Goal: Obtain resource: Download file/media

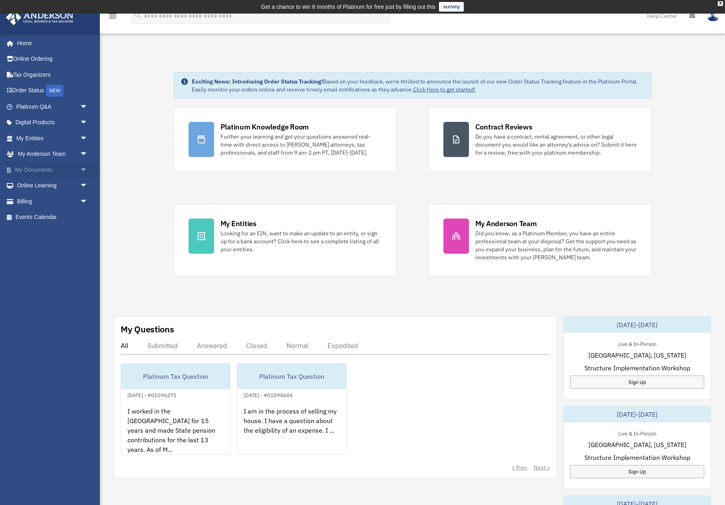
click at [84, 167] on span "arrow_drop_down" at bounding box center [88, 170] width 16 height 16
click at [38, 182] on link "Box" at bounding box center [55, 186] width 89 height 16
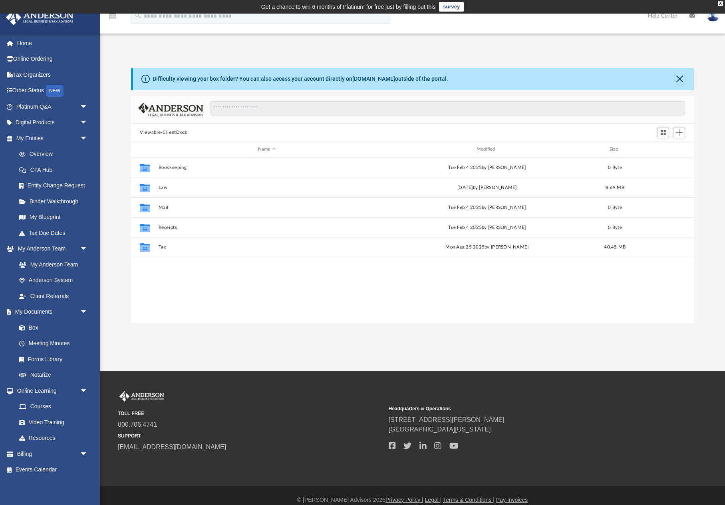
scroll to position [182, 563]
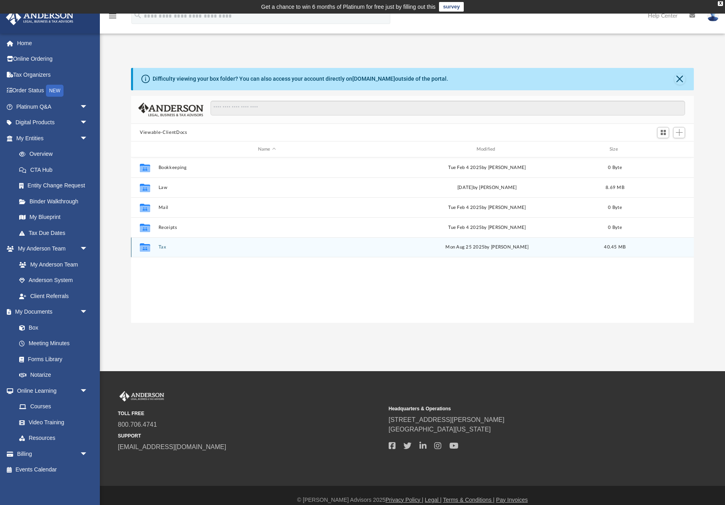
click at [162, 249] on button "Tax" at bounding box center [267, 247] width 217 height 5
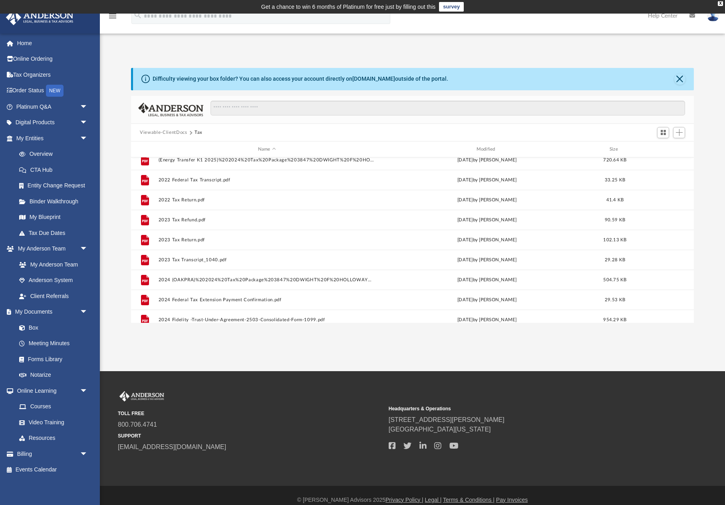
scroll to position [27, 0]
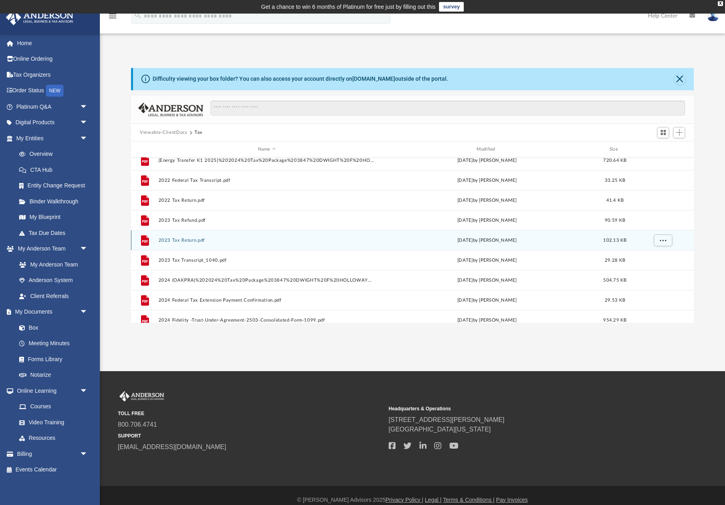
click at [172, 240] on button "2023 Tax Return.pdf" at bounding box center [267, 240] width 217 height 5
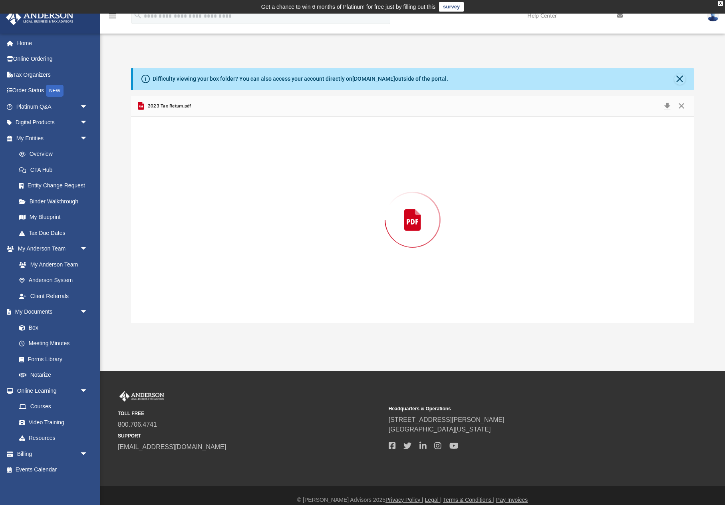
click at [172, 240] on div "Preview" at bounding box center [412, 220] width 563 height 206
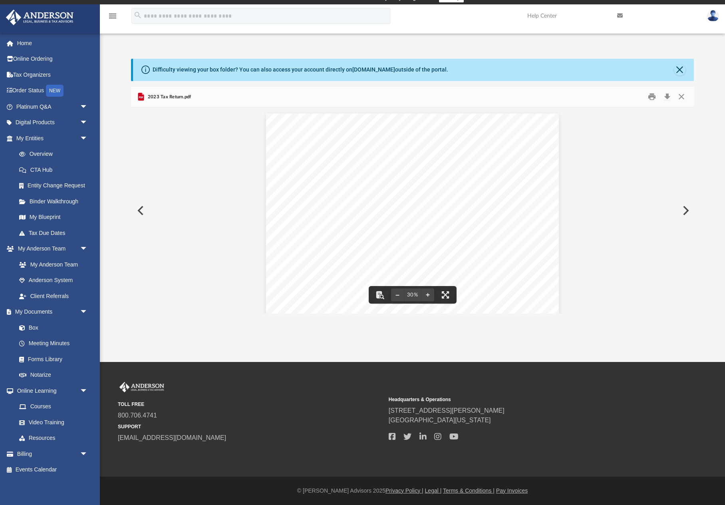
scroll to position [9, 0]
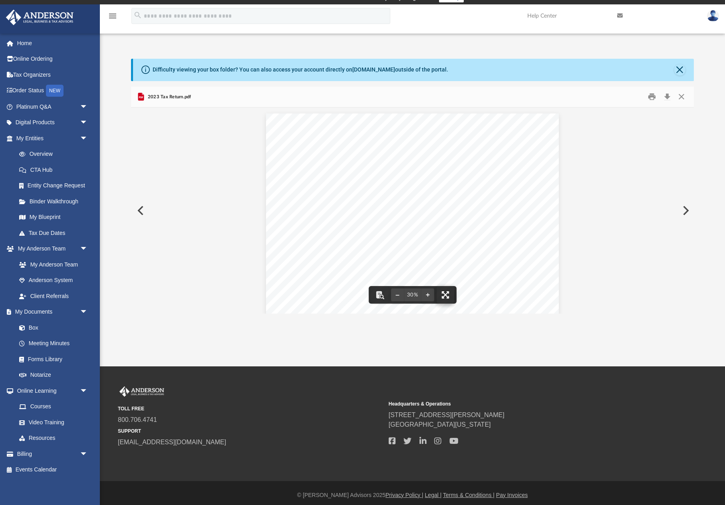
click at [446, 292] on button "File preview" at bounding box center [446, 295] width 18 height 18
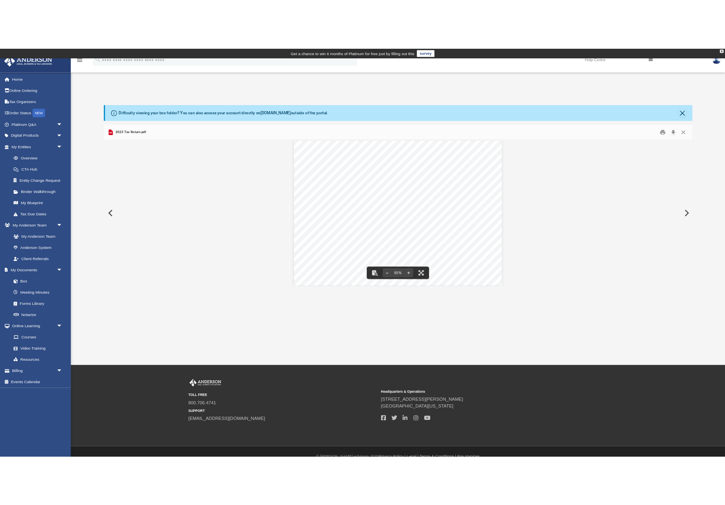
scroll to position [0, 0]
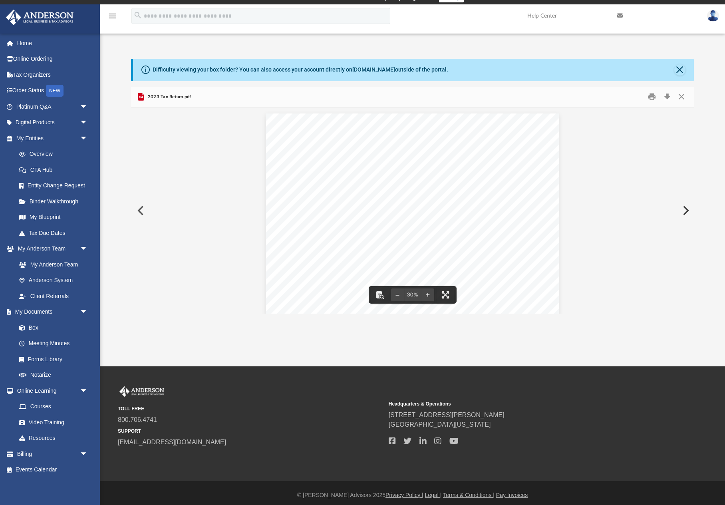
click at [140, 211] on button "Preview" at bounding box center [140, 210] width 18 height 22
click at [139, 211] on button "Preview" at bounding box center [140, 210] width 18 height 22
click at [685, 70] on button "Close" at bounding box center [679, 69] width 11 height 11
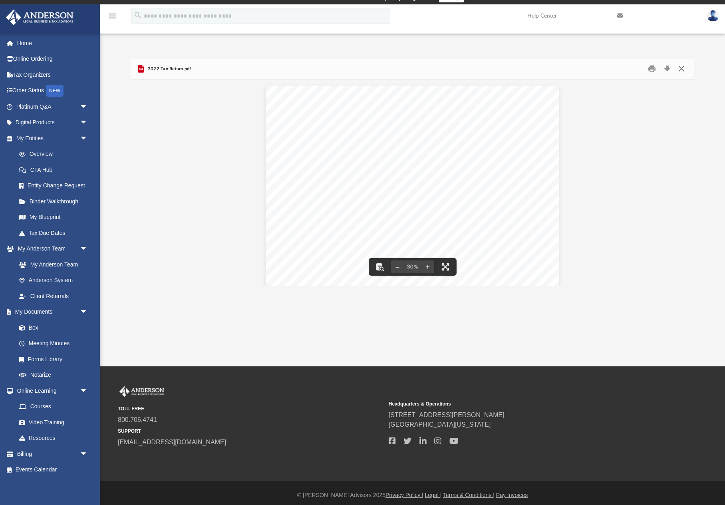
click at [680, 67] on button "Close" at bounding box center [681, 69] width 14 height 12
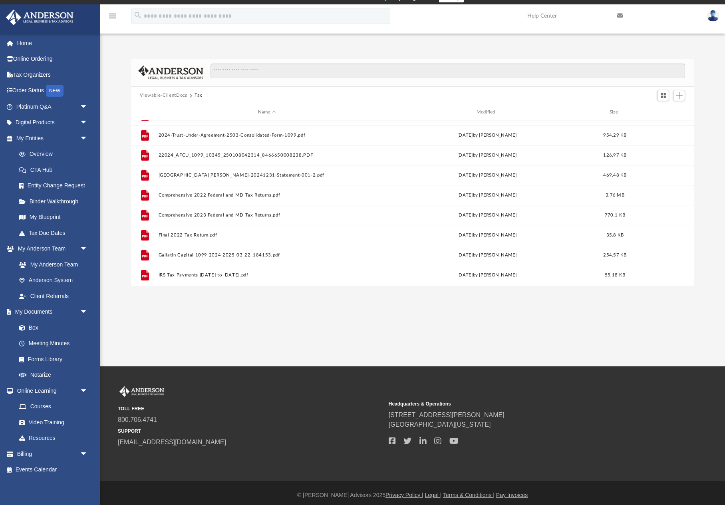
scroll to position [416, 0]
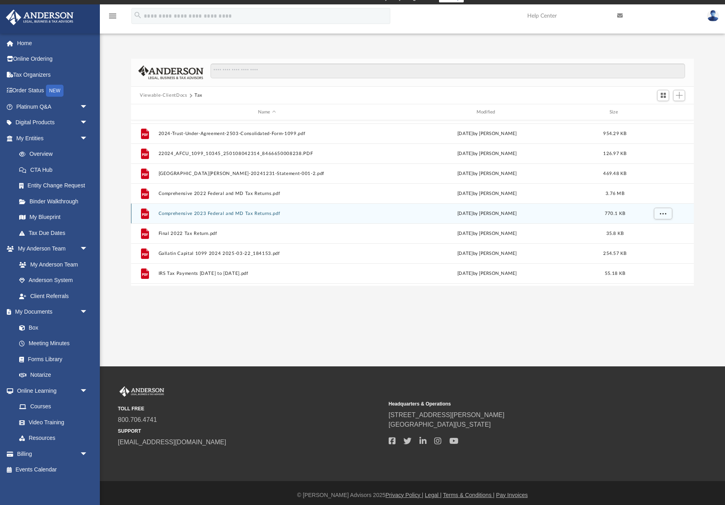
click at [244, 218] on div "File Comprehensive 2023 Federal and MD Tax Returns.pdf Mon Jul 14 2025 by Dwigh…" at bounding box center [412, 213] width 563 height 20
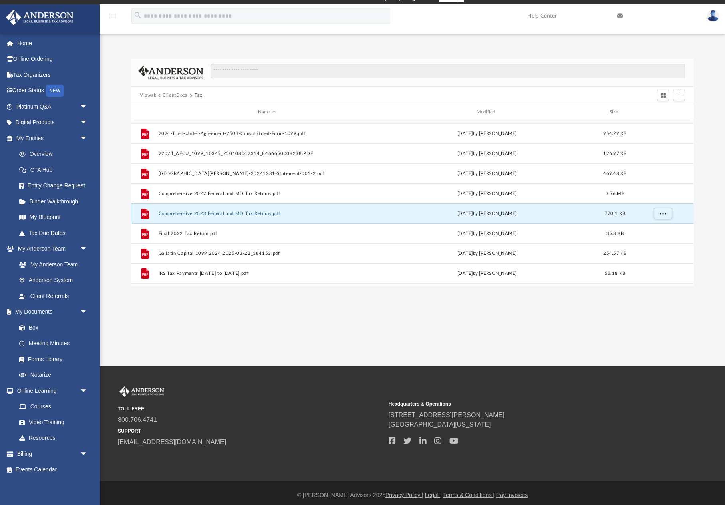
click at [244, 218] on div "File Comprehensive 2023 Federal and MD Tax Returns.pdf Mon Jul 14 2025 by Dwigh…" at bounding box center [412, 213] width 563 height 20
click at [243, 215] on button "Comprehensive 2023 Federal and MD Tax Returns.pdf" at bounding box center [267, 213] width 217 height 5
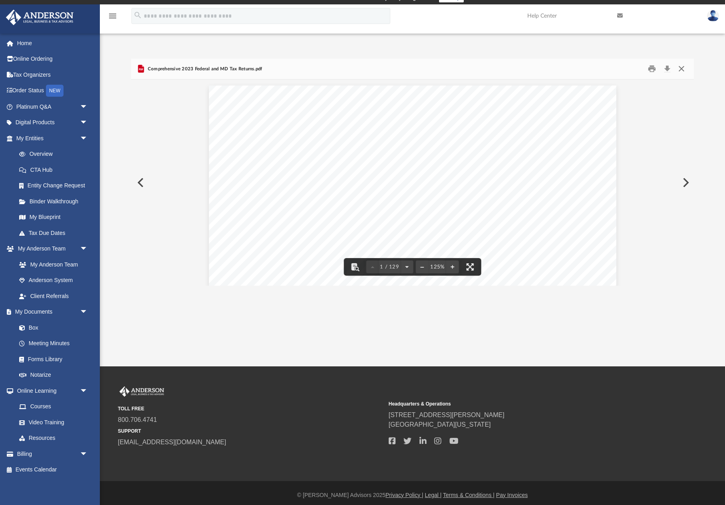
click at [683, 70] on button "Close" at bounding box center [681, 69] width 14 height 12
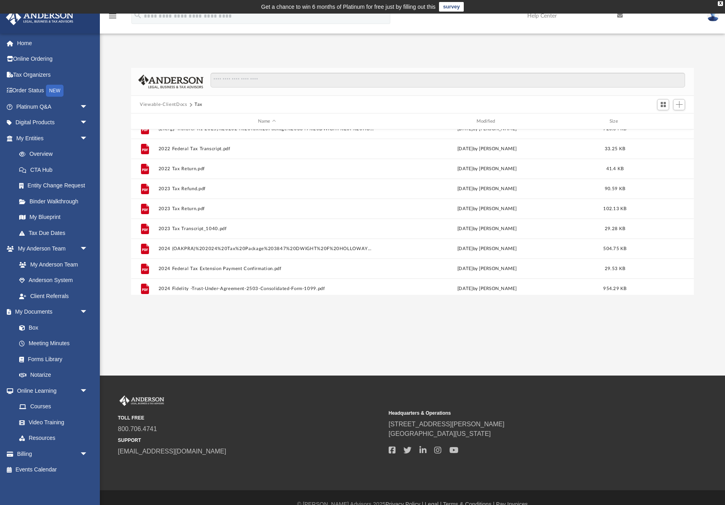
scroll to position [0, 0]
click at [712, 21] on img at bounding box center [713, 16] width 12 height 12
click at [587, 28] on link "Help Center" at bounding box center [566, 16] width 90 height 32
